Goal: Task Accomplishment & Management: Complete application form

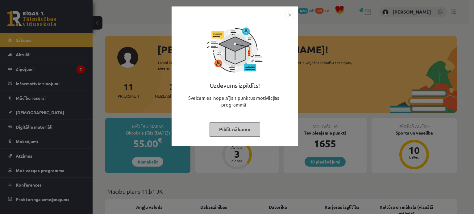
drag, startPoint x: 0, startPoint y: 0, endPoint x: 235, endPoint y: 132, distance: 269.5
click at [235, 132] on button "Pildīt nākamo" at bounding box center [234, 129] width 51 height 14
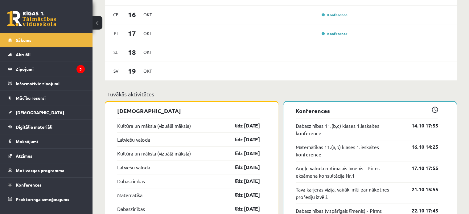
scroll to position [473, 0]
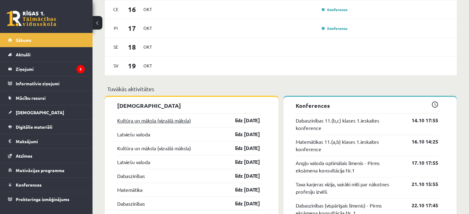
click at [172, 122] on link "Kultūra un māksla (vizuālā māksla)" at bounding box center [154, 120] width 74 height 7
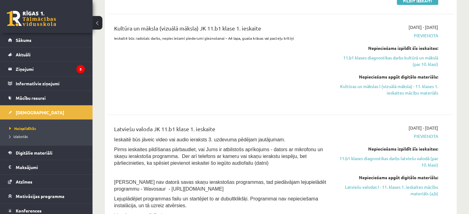
scroll to position [175, 0]
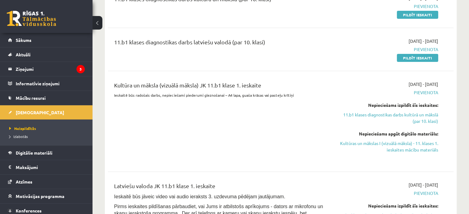
drag, startPoint x: 424, startPoint y: 14, endPoint x: 263, endPoint y: 22, distance: 161.2
click at [424, 14] on link "Pildīt ieskaiti" at bounding box center [417, 15] width 41 height 8
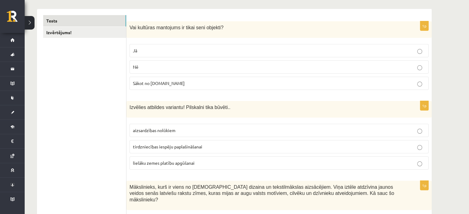
scroll to position [86, 0]
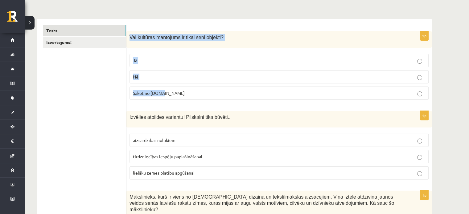
drag, startPoint x: 130, startPoint y: 35, endPoint x: 205, endPoint y: 89, distance: 93.0
click at [205, 89] on div "1p Vai kultūras mantojums ir tikai seni objekti? Jā Nē Sākot no 10.gs" at bounding box center [278, 68] width 305 height 74
copy div "Vai kultūras mantojums ir tikai seni objekti? Jā Nē Sākot no 10.gs"
click at [133, 74] on span "Nē" at bounding box center [136, 77] width 6 height 6
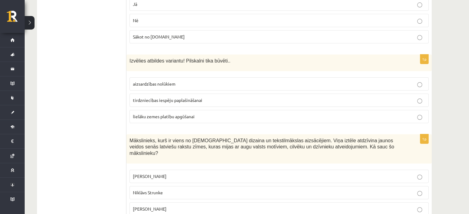
scroll to position [146, 0]
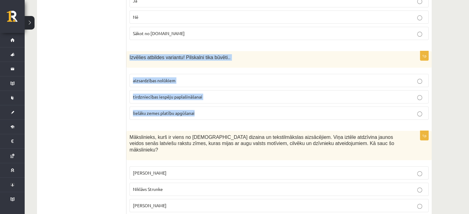
drag, startPoint x: 127, startPoint y: 53, endPoint x: 213, endPoint y: 113, distance: 105.3
click at [213, 113] on div "1p Izvēlies atbildes variantu! Pilskalni tika būvēti.. aizsardzības nolūkiem ti…" at bounding box center [278, 88] width 305 height 74
copy div "Izvēlies atbildes variantu! Pilskalni tika būvēti.. aizsardzības nolūkiem tirdz…"
click at [151, 81] on span "aizsardzības nolūkiem" at bounding box center [154, 81] width 43 height 6
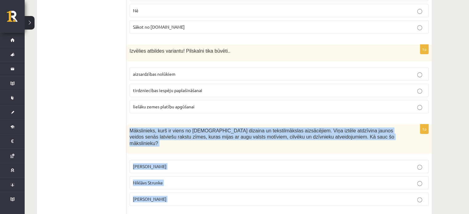
scroll to position [164, 0]
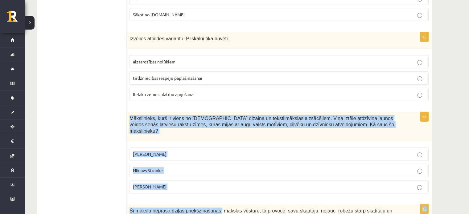
drag, startPoint x: 128, startPoint y: 135, endPoint x: 204, endPoint y: 182, distance: 89.4
click at [204, 182] on div "1p Mākslinieks, kurš ir viens no latviešu dizaina un tekstilmākslas aizsācējiem…" at bounding box center [278, 155] width 305 height 86
copy div "Mākslinieks, kurš ir viens no latviešu dizaina un tekstilmākslas aizsācējiem. V…"
click at [136, 148] on label "Ansis Cīrulis" at bounding box center [279, 154] width 299 height 13
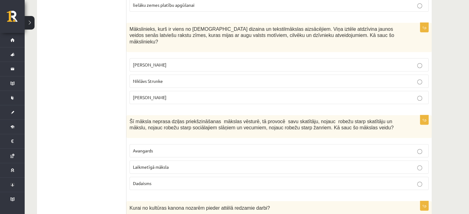
scroll to position [296, 0]
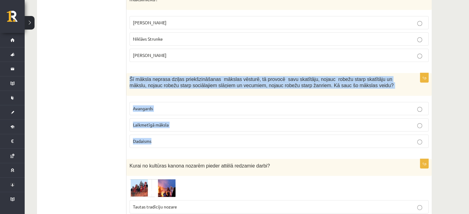
drag, startPoint x: 127, startPoint y: 69, endPoint x: 188, endPoint y: 133, distance: 87.9
click at [188, 133] on div "1p Šī māksla neprasa dziļas priekšzināšanas mākslas vēsturē, tā provocē savu sk…" at bounding box center [278, 113] width 305 height 80
copy div "Šī māksla neprasa dziļas priekšzināšanas mākslas vēsturē, tā provocē savu skatī…"
click at [143, 122] on span "Laikmetīgā māksla" at bounding box center [151, 125] width 36 height 6
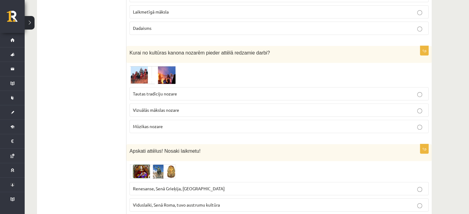
scroll to position [393, 0]
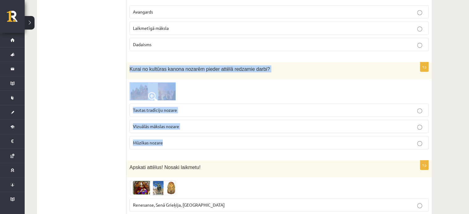
drag, startPoint x: 127, startPoint y: 56, endPoint x: 217, endPoint y: 137, distance: 120.4
click at [217, 137] on div "1p Kurai no kultūras kanona nozarēm pieder attēlā redzamie darbi? Tautas tradīc…" at bounding box center [278, 108] width 305 height 92
copy div "Kurai no kultūras kanona nozarēm pieder attēlā redzamie darbi? Tautas tradīciju…"
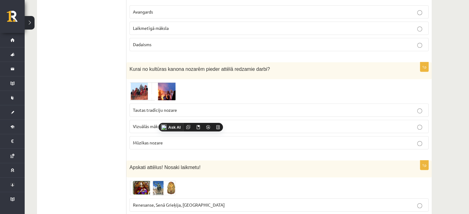
click at [151, 124] on span "Vizuālās mākslas nozare" at bounding box center [156, 127] width 46 height 6
click at [143, 86] on img at bounding box center [153, 91] width 46 height 18
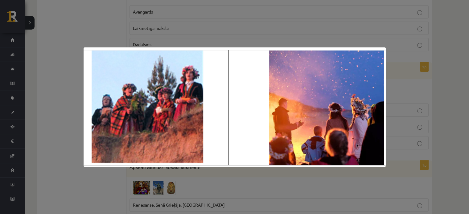
click at [338, 41] on div at bounding box center [234, 107] width 469 height 214
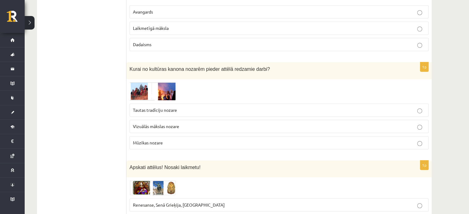
click at [144, 106] on label "Tautas tradīciju nozare" at bounding box center [279, 110] width 299 height 13
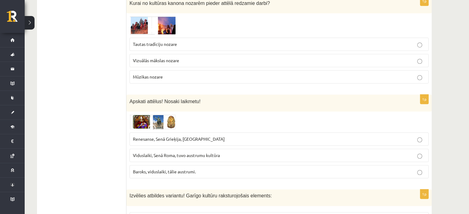
scroll to position [502, 0]
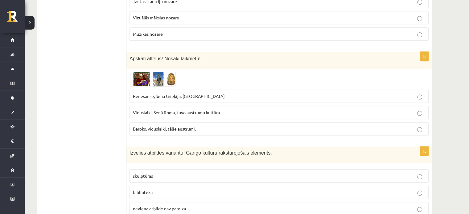
click at [130, 56] on span "Apskati attēlus! Nosaki laikmetu!" at bounding box center [165, 58] width 71 height 5
click at [146, 93] on span "Renesanse, Senā Grieķija, Ēģipte" at bounding box center [179, 96] width 92 height 6
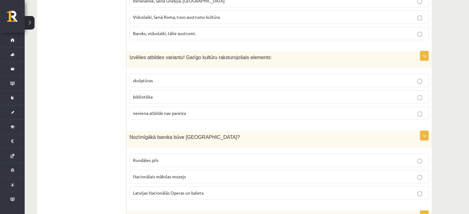
scroll to position [617, 0]
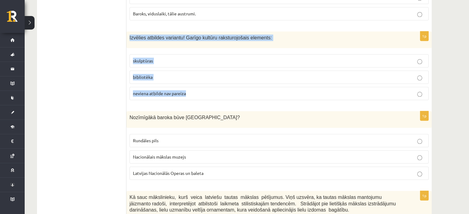
drag, startPoint x: 128, startPoint y: 31, endPoint x: 203, endPoint y: 85, distance: 91.9
click at [203, 85] on div "1p Izvēlies atbildes variantu! Garīgo kultūru raksturojošais elements: skulptūr…" at bounding box center [278, 68] width 305 height 74
copy div "Izvēlies atbildes variantu! Garīgo kultūru raksturojošais elements: skulptūras …"
click at [145, 73] on label "bibliotēka" at bounding box center [279, 77] width 299 height 13
drag, startPoint x: 125, startPoint y: 106, endPoint x: 204, endPoint y: 159, distance: 95.3
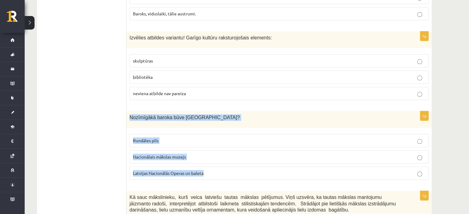
drag, startPoint x: 127, startPoint y: 108, endPoint x: 216, endPoint y: 162, distance: 104.1
click at [216, 162] on div "1p Nozīmīgākā baroka būve Latvijā? Rundāles pils Nacionālais mākslas muzejs Lat…" at bounding box center [278, 148] width 305 height 74
copy div "Nozīmīgākā baroka būve Latvijā? Rundāles pils Nacionālais mākslas muzejs Latvij…"
click at [145, 138] on span "Rundāles pils" at bounding box center [146, 141] width 26 height 6
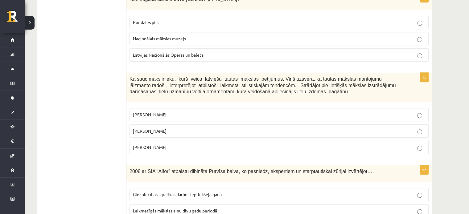
scroll to position [739, 0]
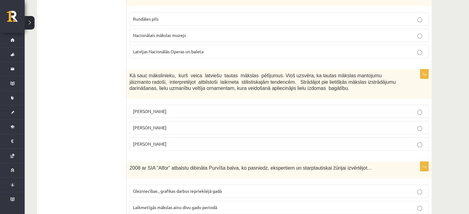
drag, startPoint x: 127, startPoint y: 65, endPoint x: 200, endPoint y: 136, distance: 101.4
click at [200, 136] on div "1p Kā sauc mākslinieku, kurš veica latviešu tautas mākslas pētījumus. Viņš uzsv…" at bounding box center [278, 112] width 305 height 86
copy div "Kā sauc mākslinieku, kurš veica latviešu tautas mākslas pētījumus. Viņš uzsvēra…"
click at [139, 125] on span "Jūlijs Madernieks" at bounding box center [150, 128] width 34 height 6
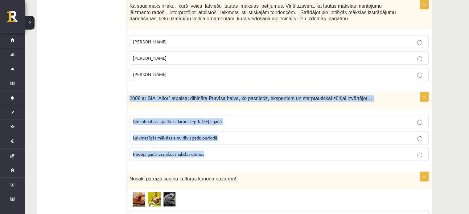
drag, startPoint x: 127, startPoint y: 88, endPoint x: 238, endPoint y: 147, distance: 126.1
click at [238, 147] on div "1p 2008 ar SIA “Alfor” atbalstu dibināta Purvīša balva, ko pasniedz, ekspertiem…" at bounding box center [278, 129] width 305 height 74
copy div "2008 ar SIA “Alfor” atbalstu dibināta Purvīša balva, ko pasniedz, ekspertiem un…"
click at [158, 119] on span "Glezniecības , grafikas darbus iepriekšējā gadā" at bounding box center [177, 122] width 89 height 6
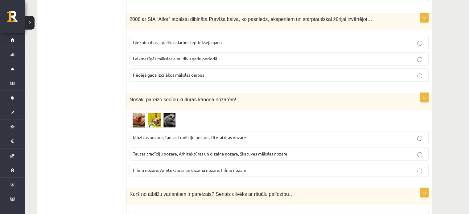
scroll to position [895, 0]
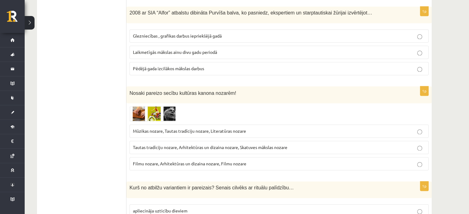
click at [158, 106] on img at bounding box center [153, 113] width 46 height 15
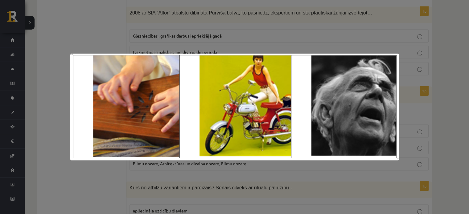
click at [41, 88] on div at bounding box center [234, 107] width 469 height 214
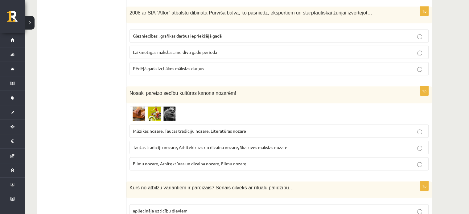
click at [168, 128] on span "Mūzikas nozare, Tautas tradīciju nozare, Literatūras nozare" at bounding box center [189, 131] width 113 height 6
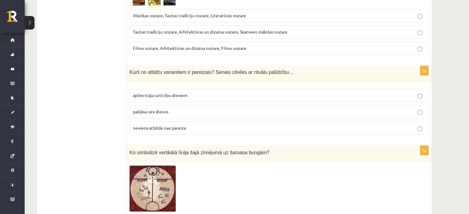
scroll to position [1017, 0]
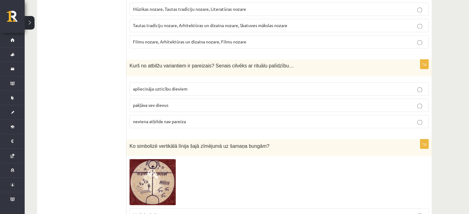
drag, startPoint x: 126, startPoint y: 50, endPoint x: 235, endPoint y: 113, distance: 126.3
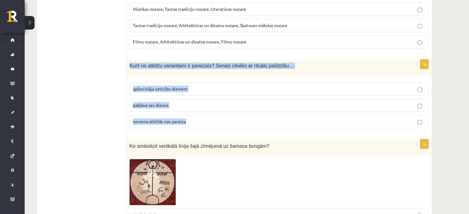
drag, startPoint x: 129, startPoint y: 55, endPoint x: 220, endPoint y: 106, distance: 104.0
click at [220, 106] on div "1p Kurš no atbilžu variantiem ir pareizais? Senais cilvēks ar rituālu palīdzību…" at bounding box center [278, 97] width 305 height 74
copy div "Kurš no atbilžu variantiem ir pareizais? Senais cilvēks ar rituālu palīdzību… a…"
click at [160, 86] on span "apliecināja uzticību dieviem" at bounding box center [160, 89] width 55 height 6
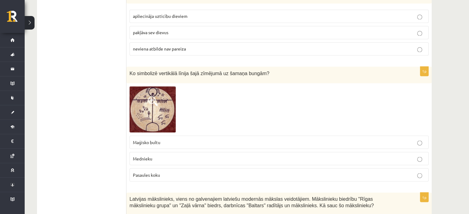
scroll to position [1109, 0]
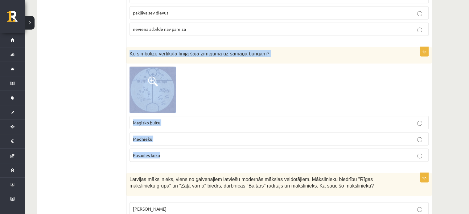
drag, startPoint x: 130, startPoint y: 41, endPoint x: 214, endPoint y: 136, distance: 127.8
click at [214, 136] on div "1p Ko simbolizē vertikālā līnija šajā zīmējumā uz šamaņa bungām? Maģisko bultu …" at bounding box center [278, 107] width 305 height 120
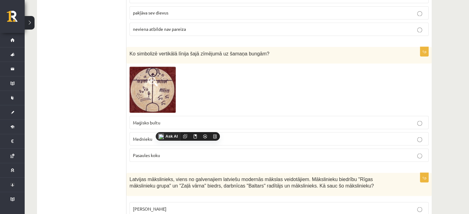
click at [176, 152] on p "Pasaules koku" at bounding box center [279, 155] width 292 height 6
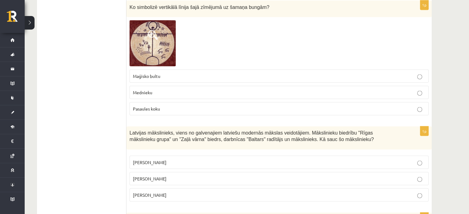
drag, startPoint x: 130, startPoint y: 123, endPoint x: 217, endPoint y: 178, distance: 102.3
click at [217, 178] on div "1p Latvijas mākslinieks, viens no galvenajiem latviešu modernās mākslas veidotā…" at bounding box center [278, 166] width 305 height 80
click at [187, 73] on p "Maģisko bultu" at bounding box center [279, 76] width 292 height 6
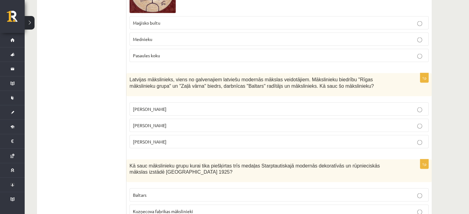
scroll to position [1242, 0]
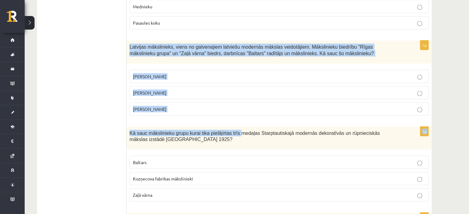
drag, startPoint x: 127, startPoint y: 34, endPoint x: 230, endPoint y: 110, distance: 128.0
click at [230, 110] on form "1p Vai kultūras mantojums ir tikai seni objekti? Jā Nē Sākot no 10.gs 1p Izvēli…" at bounding box center [279, 167] width 293 height 2596
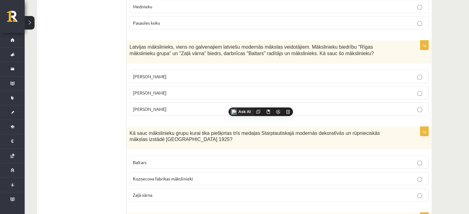
click at [86, 82] on ul "Tests Izvērtējums!" at bounding box center [84, 167] width 83 height 2596
drag, startPoint x: 127, startPoint y: 35, endPoint x: 190, endPoint y: 91, distance: 83.9
click at [190, 91] on div "1p Latvijas mākslinieks, viens no galvenajiem latviešu modernās mākslas veidotā…" at bounding box center [278, 81] width 305 height 80
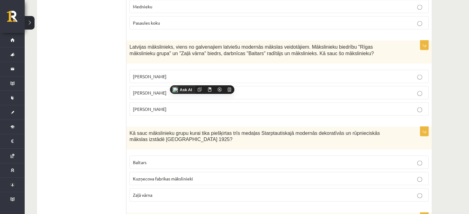
click at [149, 86] on label "Romāns Suta" at bounding box center [279, 92] width 299 height 13
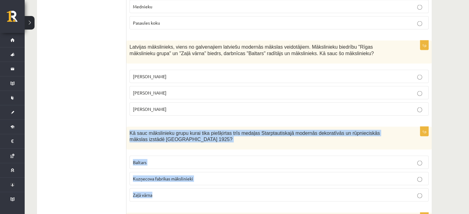
drag, startPoint x: 130, startPoint y: 120, endPoint x: 225, endPoint y: 185, distance: 114.3
click at [225, 185] on div "1p Kā sauc mākslinieku grupu kurai tika piešķirtas trīs medaļas Starptautiskajā…" at bounding box center [278, 167] width 305 height 80
click at [151, 159] on p "Baltars" at bounding box center [279, 162] width 292 height 6
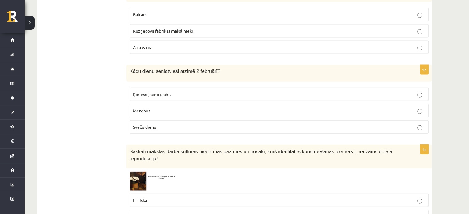
scroll to position [1413, 0]
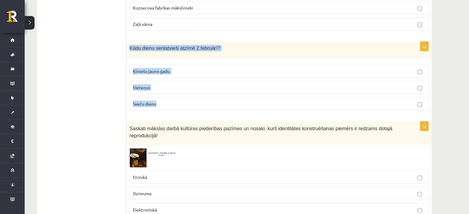
drag, startPoint x: 128, startPoint y: 34, endPoint x: 184, endPoint y: 96, distance: 83.2
click at [184, 96] on div "1p Kādu dienu senlatvieši atzīmē 2.februārī? Ķīniešu jauno gadu. Meteņus Sveču …" at bounding box center [278, 79] width 305 height 74
click at [145, 101] on span "Sveču dienu" at bounding box center [144, 104] width 23 height 6
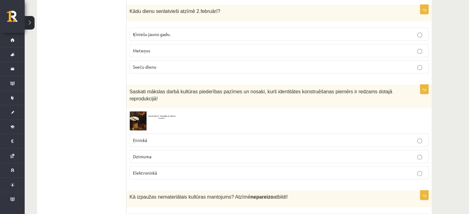
scroll to position [1482, 0]
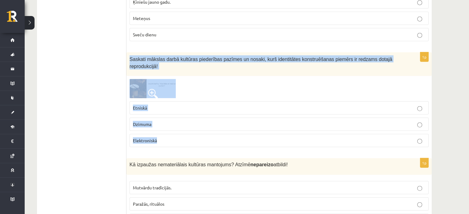
drag, startPoint x: 128, startPoint y: 44, endPoint x: 188, endPoint y: 118, distance: 94.9
click at [188, 118] on div "1p Saskati mākslas darbā kultūras piederības pazīmes un nosaki, kurš identitāte…" at bounding box center [278, 102] width 305 height 100
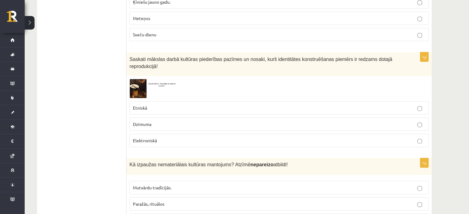
click at [148, 79] on img at bounding box center [153, 88] width 46 height 19
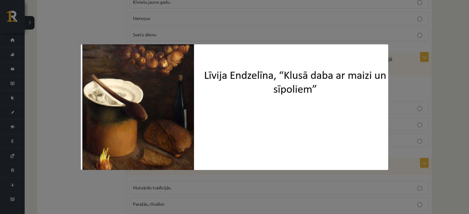
click at [58, 55] on div at bounding box center [234, 107] width 469 height 214
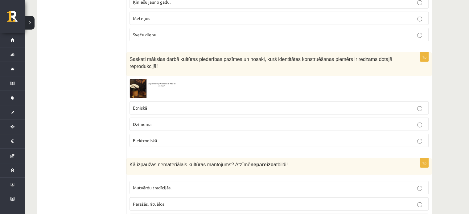
click at [169, 105] on p "Etniskā" at bounding box center [279, 108] width 292 height 6
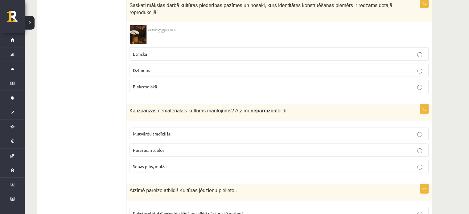
scroll to position [1533, 0]
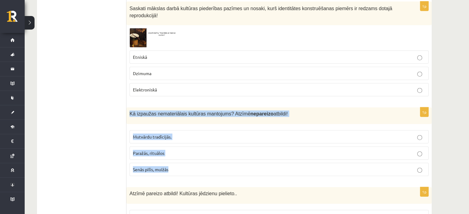
drag, startPoint x: 130, startPoint y: 91, endPoint x: 202, endPoint y: 160, distance: 99.7
click at [202, 160] on div "1p Kā izpaužas nemateriālais kultūras mantojums? Atzīmē nepareizo atbildi! Mutv…" at bounding box center [278, 145] width 305 height 74
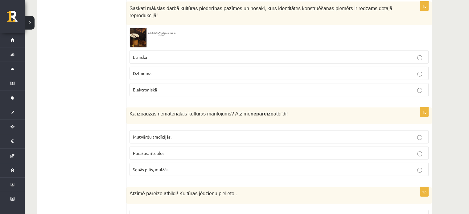
click at [174, 167] on p "Senās pilīs, muižās" at bounding box center [279, 170] width 292 height 6
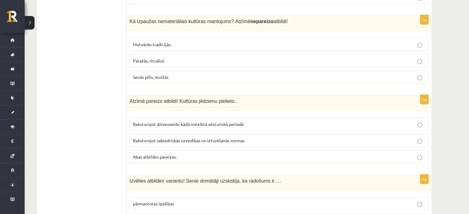
scroll to position [1629, 0]
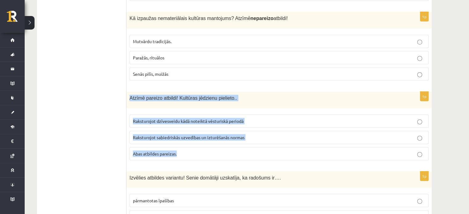
drag, startPoint x: 127, startPoint y: 75, endPoint x: 194, endPoint y: 128, distance: 85.4
click at [194, 128] on div "1p Atzīmē pareizo atbildi! Kultūras jēdzienu pielieto.. Raksturojot dzīvesveidu…" at bounding box center [278, 129] width 305 height 74
click at [147, 151] on span "Abas atbildes pareizas." at bounding box center [155, 154] width 44 height 6
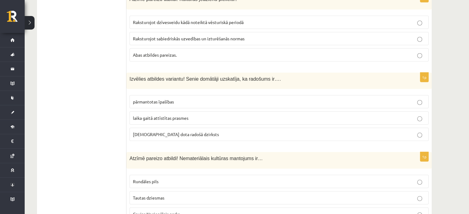
scroll to position [1721, 0]
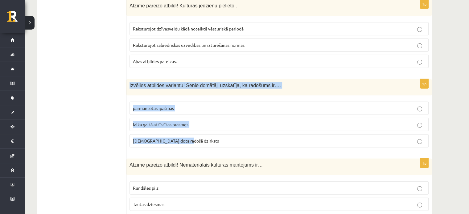
drag, startPoint x: 130, startPoint y: 63, endPoint x: 190, endPoint y: 115, distance: 80.0
click at [190, 115] on div "1p Izvēlies atbildes variantu! Senie domātāji uzskatīja, ka radošums ir…. pārma…" at bounding box center [278, 116] width 305 height 74
click at [147, 138] on p "dieva dota radošā dzirksts" at bounding box center [279, 141] width 292 height 6
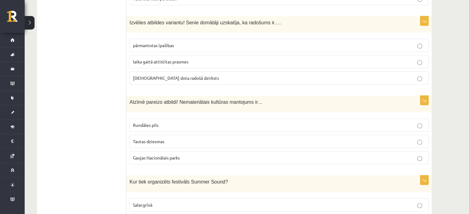
scroll to position [1794, 0]
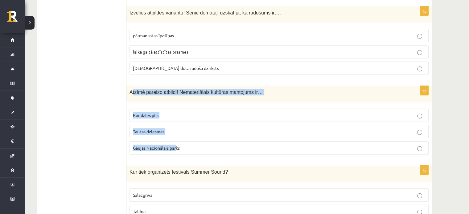
drag, startPoint x: 131, startPoint y: 72, endPoint x: 172, endPoint y: 122, distance: 64.4
click at [172, 122] on div "1p Atzīmē pareizo atbildi! Nemateriālais kultūras mantojums ir… Rundāles pils T…" at bounding box center [278, 123] width 305 height 74
drag, startPoint x: 129, startPoint y: 69, endPoint x: 193, endPoint y: 126, distance: 85.0
click at [193, 126] on div "1p Atzīmē pareizo atbildi! Nemateriālais kultūras mantojums ir… Rundāles pils T…" at bounding box center [278, 123] width 305 height 74
click at [144, 129] on span "Tautas dziesmas" at bounding box center [148, 132] width 31 height 6
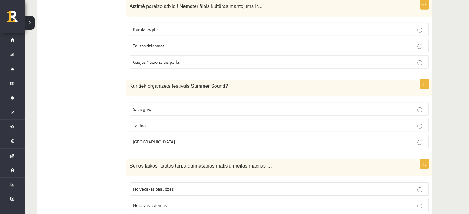
scroll to position [1887, 0]
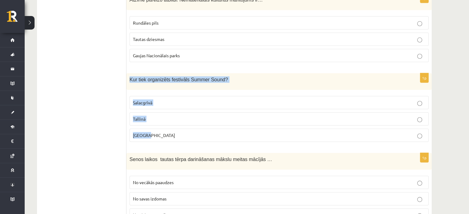
drag, startPoint x: 130, startPoint y: 59, endPoint x: 186, endPoint y: 112, distance: 77.5
click at [186, 112] on div "1p Kur tiek organizēts festivāls Summer Sound? Salacgrīvā Tallinā Liepājā" at bounding box center [278, 110] width 305 height 74
click at [139, 129] on label "Liepājā" at bounding box center [279, 135] width 299 height 13
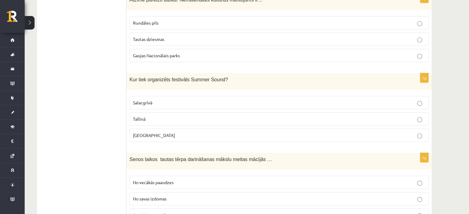
drag, startPoint x: 125, startPoint y: 137, endPoint x: 194, endPoint y: 175, distance: 79.1
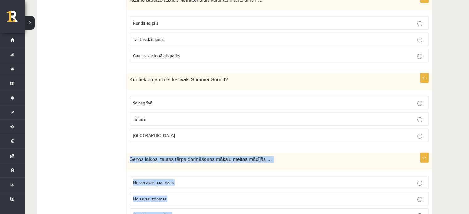
drag, startPoint x: 129, startPoint y: 137, endPoint x: 199, endPoint y: 195, distance: 91.2
click at [199, 195] on div "1p Senos laikos tautas tērpa darināšanas mākslu meitas mācījās … No vecākās paa…" at bounding box center [278, 190] width 305 height 74
click at [163, 180] on span "No vecākās paaudzes" at bounding box center [153, 183] width 41 height 6
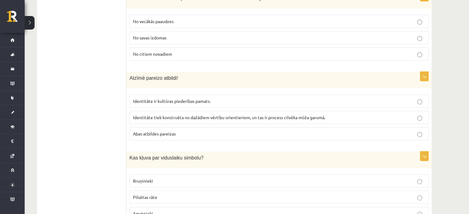
scroll to position [2068, 0]
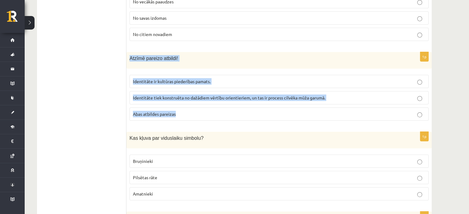
drag, startPoint x: 129, startPoint y: 36, endPoint x: 212, endPoint y: 86, distance: 97.6
click at [212, 86] on div "1p Atzīmē pareizo atbildi! Identitāte ir kultūras piederības pamats. Identitāte…" at bounding box center [278, 89] width 305 height 74
click at [153, 111] on span "Abas atbildes pareizas" at bounding box center [154, 114] width 43 height 6
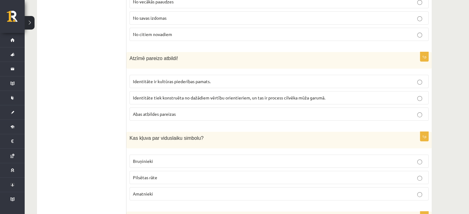
click at [131, 136] on span "Kas kļuva par viduslaiku simbolu?" at bounding box center [167, 138] width 74 height 5
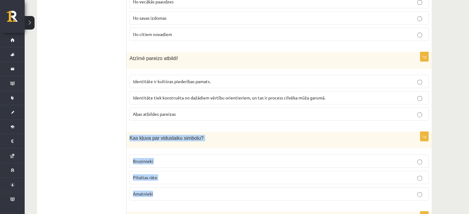
drag, startPoint x: 129, startPoint y: 114, endPoint x: 185, endPoint y: 163, distance: 74.1
click at [185, 163] on div "1p Kas kļuva par viduslaiku simbolu? Bruņinieki Pilsētas rāte Amatnieki" at bounding box center [278, 169] width 305 height 74
click at [167, 158] on p "Bruņinieki" at bounding box center [279, 161] width 292 height 6
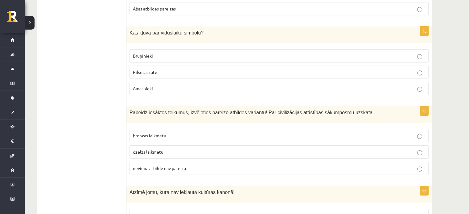
scroll to position [2170, 0]
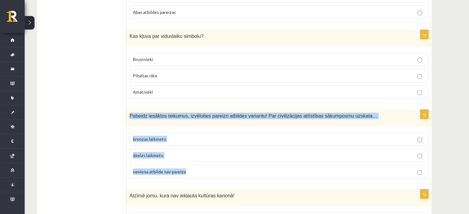
drag, startPoint x: 130, startPoint y: 91, endPoint x: 206, endPoint y: 145, distance: 93.7
click at [206, 145] on div "1p Pabeidz iesāktos teikumus, izvēloties pareizo atbildes variantu! Par civiliz…" at bounding box center [278, 147] width 305 height 74
click at [147, 169] on span "neviena atbilde nav pareiza" at bounding box center [159, 172] width 53 height 6
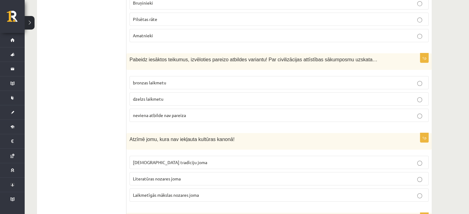
scroll to position [2233, 0]
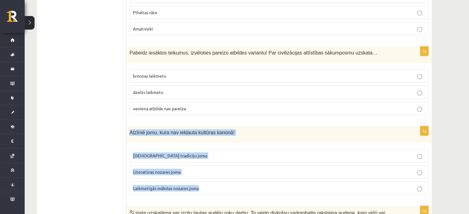
drag, startPoint x: 129, startPoint y: 110, endPoint x: 218, endPoint y: 169, distance: 106.8
click at [218, 169] on div "1p Atzīmē jomu, kura nav iekļauta kultūras kanonā! Tautas tradīciju joma Litera…" at bounding box center [278, 163] width 305 height 74
click at [153, 169] on span "Literatūras nozares joma" at bounding box center [157, 172] width 48 height 6
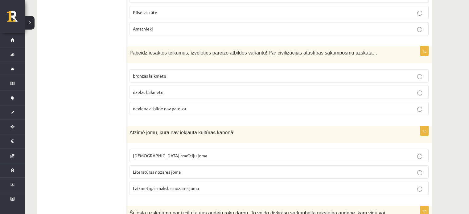
click at [152, 186] on span "Laikmetīgās mākslas nozares joma" at bounding box center [166, 189] width 66 height 6
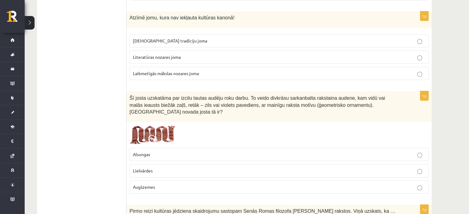
scroll to position [2355, 0]
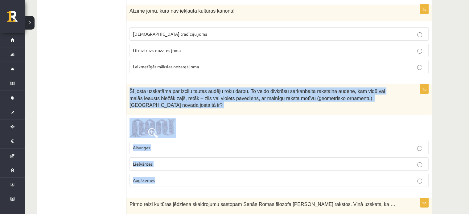
drag, startPoint x: 129, startPoint y: 62, endPoint x: 175, endPoint y: 147, distance: 96.6
click at [175, 147] on div "1p Šī josta uzskatāma par izcilu tautas audēju roku darbu. To veido divkrāsu sa…" at bounding box center [278, 139] width 305 height 108
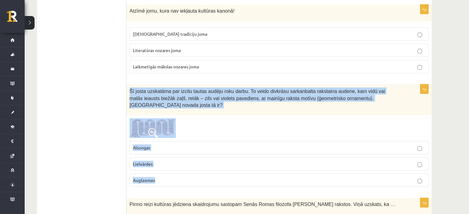
drag, startPoint x: 129, startPoint y: 67, endPoint x: 176, endPoint y: 148, distance: 94.6
click at [176, 148] on div "1p Šī josta uzskatāma par izcilu tautas audēju roku darbu. To veido divkrāsu sa…" at bounding box center [278, 139] width 305 height 108
click at [148, 158] on label "Lielvārdes" at bounding box center [279, 164] width 299 height 13
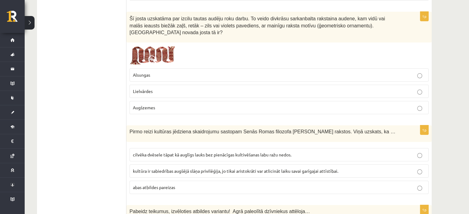
scroll to position [2461, 0]
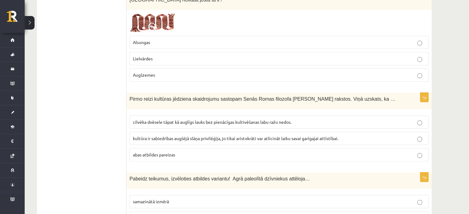
drag, startPoint x: 126, startPoint y: 66, endPoint x: 238, endPoint y: 142, distance: 134.8
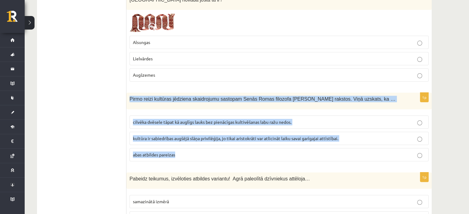
drag, startPoint x: 130, startPoint y: 66, endPoint x: 254, endPoint y: 128, distance: 138.8
click at [254, 128] on div "1p Pirmo reizi kultūras jēdziena skaidrojumu sastopam Senās Romas filozofa Cice…" at bounding box center [278, 130] width 305 height 74
click at [149, 119] on p "cilvēka dvēsele tāpat kā auglīgs lauks bez pienācīgas kultivēšanas labu ražu ne…" at bounding box center [279, 122] width 292 height 6
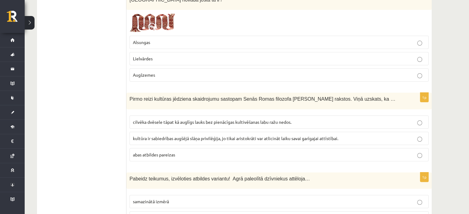
scroll to position [2478, 0]
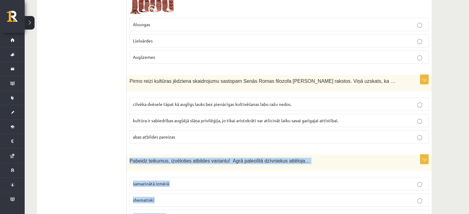
drag, startPoint x: 130, startPoint y: 129, endPoint x: 189, endPoint y: 182, distance: 78.8
click at [189, 182] on div "1p Pabeidz teikumus, izvēloties atbildes variantu! Agrā paleolītā dzīvniekus at…" at bounding box center [278, 192] width 305 height 74
click at [143, 213] on p "dabiskajā lielumā" at bounding box center [279, 216] width 292 height 6
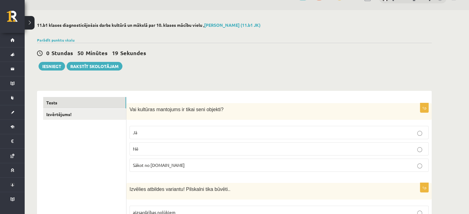
scroll to position [0, 0]
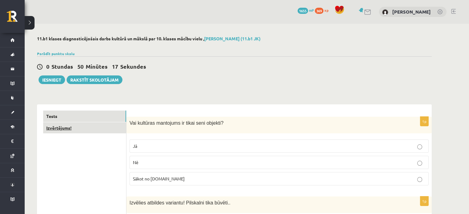
click at [99, 131] on link "Izvērtējums!" at bounding box center [84, 127] width 83 height 11
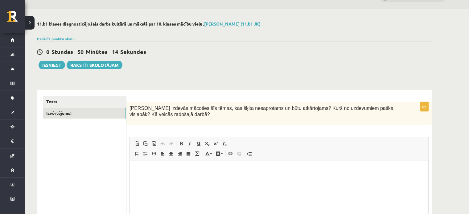
scroll to position [12, 0]
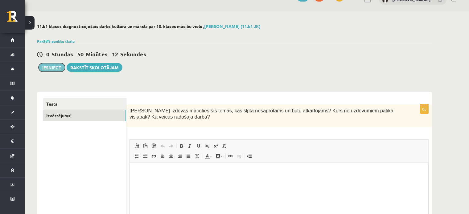
click at [52, 70] on button "Iesniegt" at bounding box center [52, 67] width 27 height 9
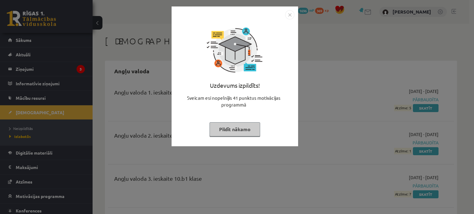
click at [238, 130] on button "Pildīt nākamo" at bounding box center [234, 129] width 51 height 14
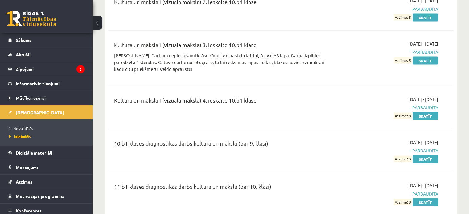
scroll to position [1356, 0]
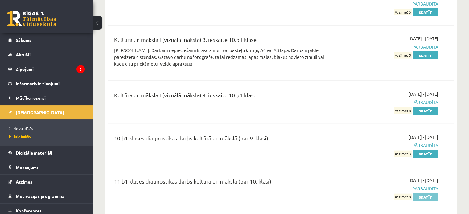
click at [432, 193] on link "Skatīt" at bounding box center [426, 197] width 26 height 8
click at [430, 193] on link "Skatīt" at bounding box center [426, 197] width 26 height 8
click at [423, 193] on link "Skatīt" at bounding box center [426, 197] width 26 height 8
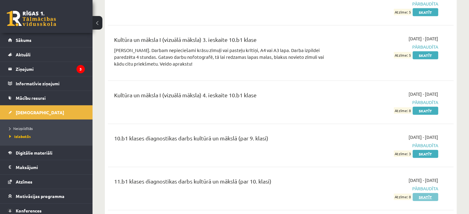
click at [423, 193] on link "Skatīt" at bounding box center [426, 197] width 26 height 8
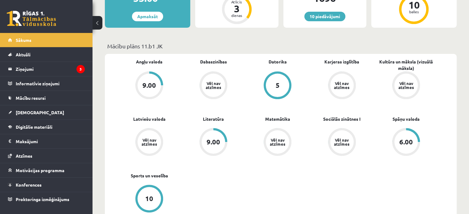
scroll to position [148, 0]
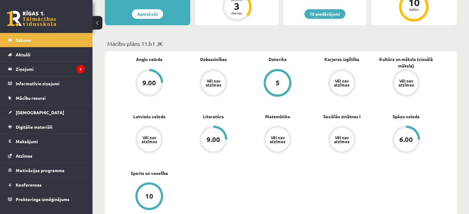
click at [339, 55] on div "Angļu valoda 9.00 Dabaszinības Vēl nav atzīmes [GEOGRAPHIC_DATA] 5 Karjeras izg…" at bounding box center [281, 142] width 352 height 180
click at [339, 57] on link "Karjeras izglītība" at bounding box center [342, 59] width 35 height 6
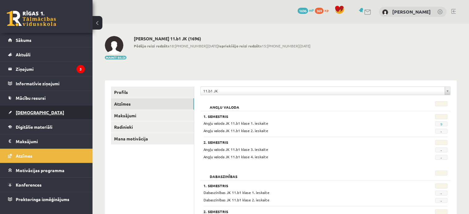
click at [54, 113] on link "[DEMOGRAPHIC_DATA]" at bounding box center [46, 113] width 77 height 14
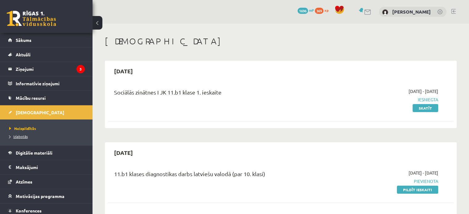
click at [24, 137] on span "Izlabotās" at bounding box center [18, 136] width 19 height 5
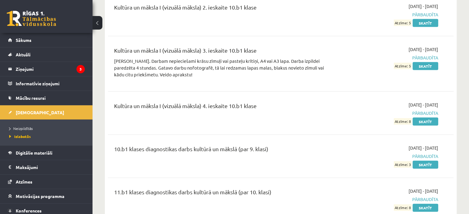
scroll to position [1356, 0]
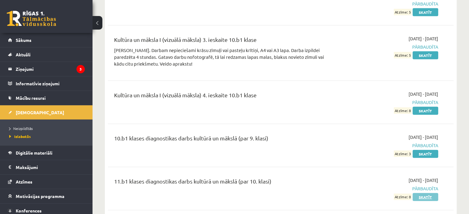
click at [428, 193] on link "Skatīt" at bounding box center [426, 197] width 26 height 8
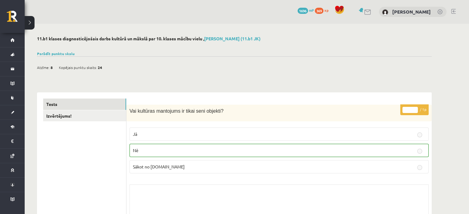
drag, startPoint x: 57, startPoint y: 54, endPoint x: 134, endPoint y: 93, distance: 86.6
click at [57, 54] on link "Parādīt punktu skalu" at bounding box center [56, 53] width 38 height 5
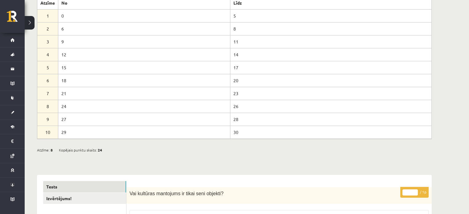
scroll to position [56, 0]
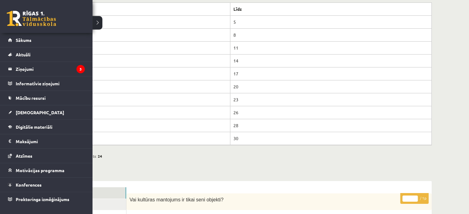
click at [15, 13] on link at bounding box center [31, 18] width 49 height 15
